Goal: Information Seeking & Learning: Compare options

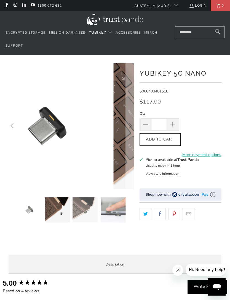
click at [57, 211] on img at bounding box center [57, 209] width 25 height 25
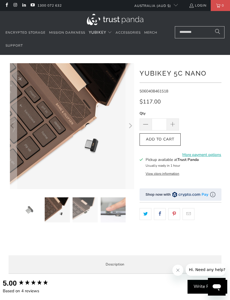
click at [84, 212] on img at bounding box center [85, 209] width 25 height 25
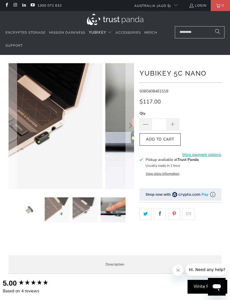
click at [111, 212] on img at bounding box center [113, 209] width 25 height 25
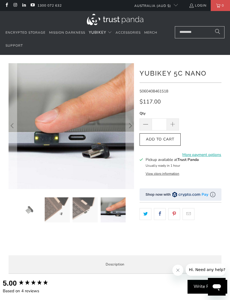
click at [87, 209] on img at bounding box center [85, 209] width 25 height 25
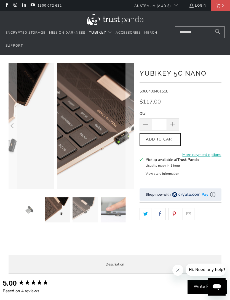
click at [63, 209] on img at bounding box center [57, 209] width 25 height 25
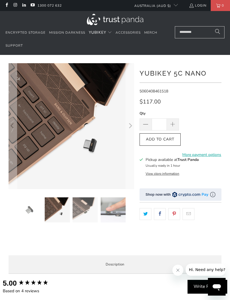
click at [31, 204] on img at bounding box center [29, 209] width 25 height 25
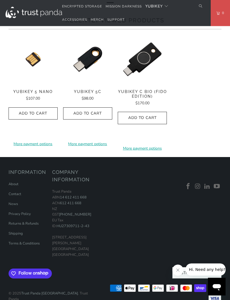
scroll to position [471, 0]
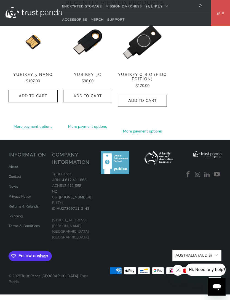
scroll to position [568, 0]
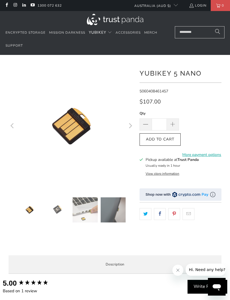
click at [38, 210] on img at bounding box center [29, 209] width 25 height 25
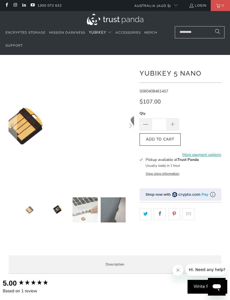
click at [63, 211] on img at bounding box center [57, 209] width 25 height 25
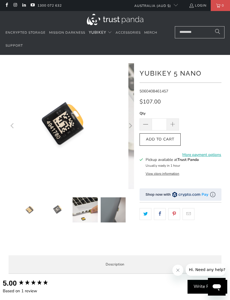
click at [88, 211] on img at bounding box center [85, 209] width 25 height 25
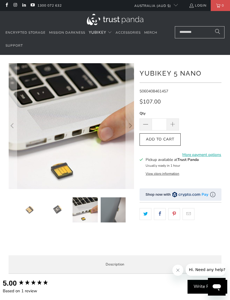
click at [113, 211] on img at bounding box center [113, 209] width 25 height 25
